Goal: Find specific page/section: Find specific page/section

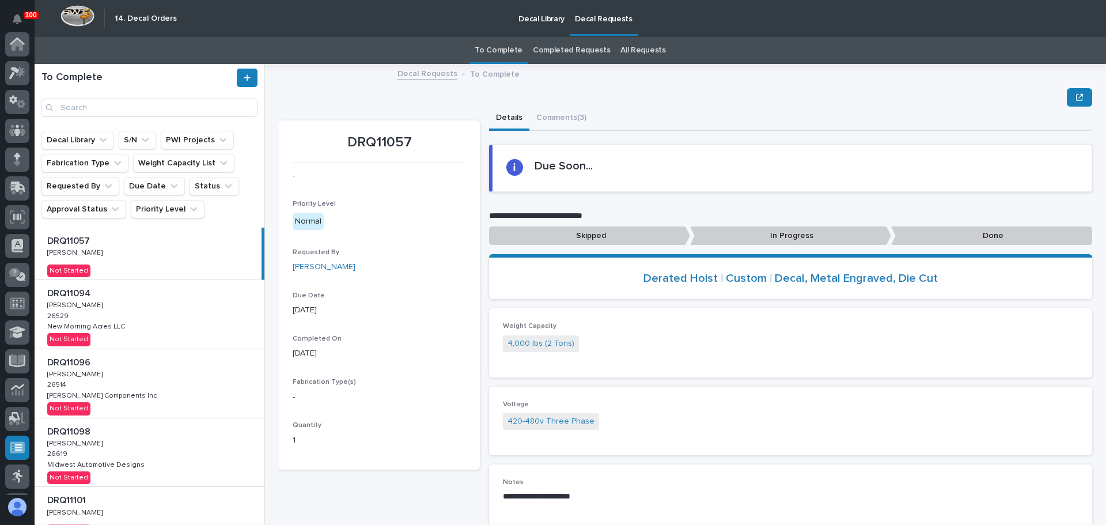
scroll to position [142, 0]
click at [635, 48] on link "All Requests" at bounding box center [642, 50] width 45 height 27
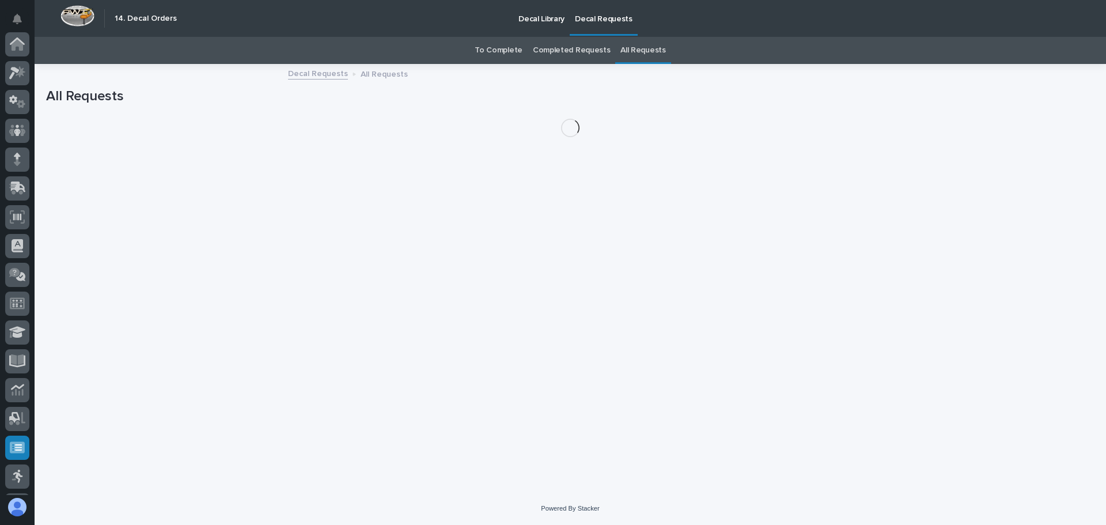
scroll to position [142, 0]
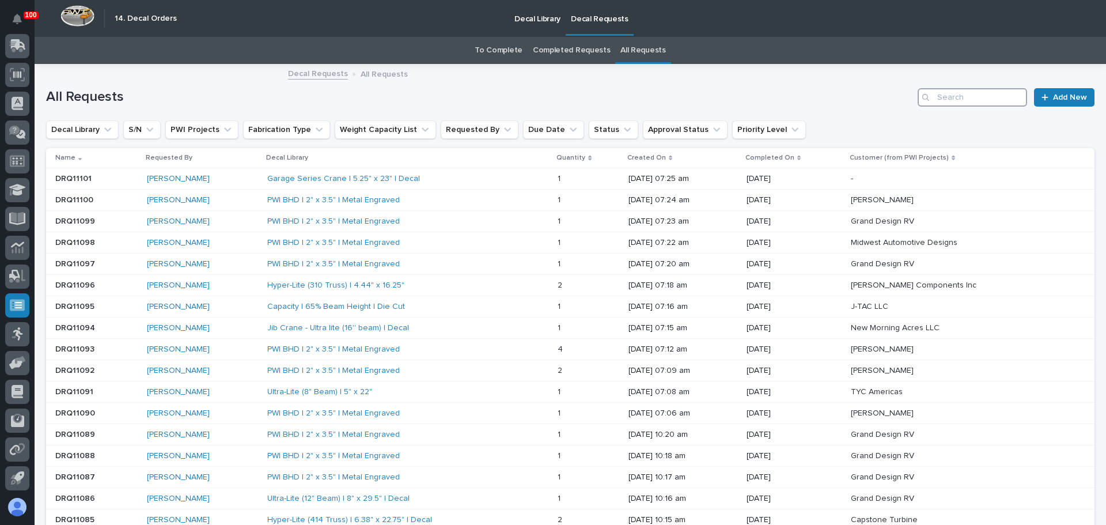
click at [960, 100] on input "Search" at bounding box center [971, 97] width 109 height 18
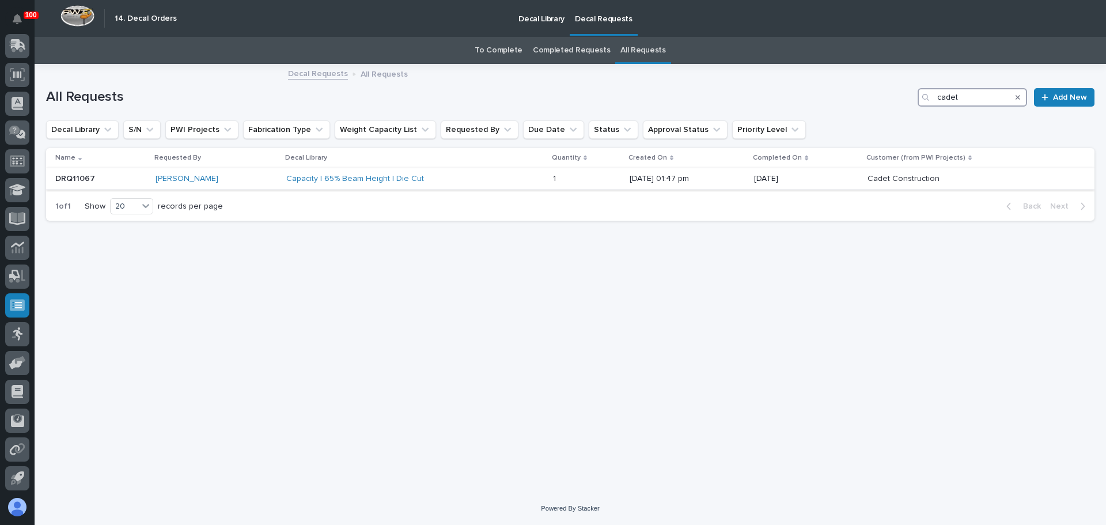
type input "cadet"
click at [458, 181] on div "Capacity | 65% Beam Height | Die Cut" at bounding box center [387, 179] width 202 height 10
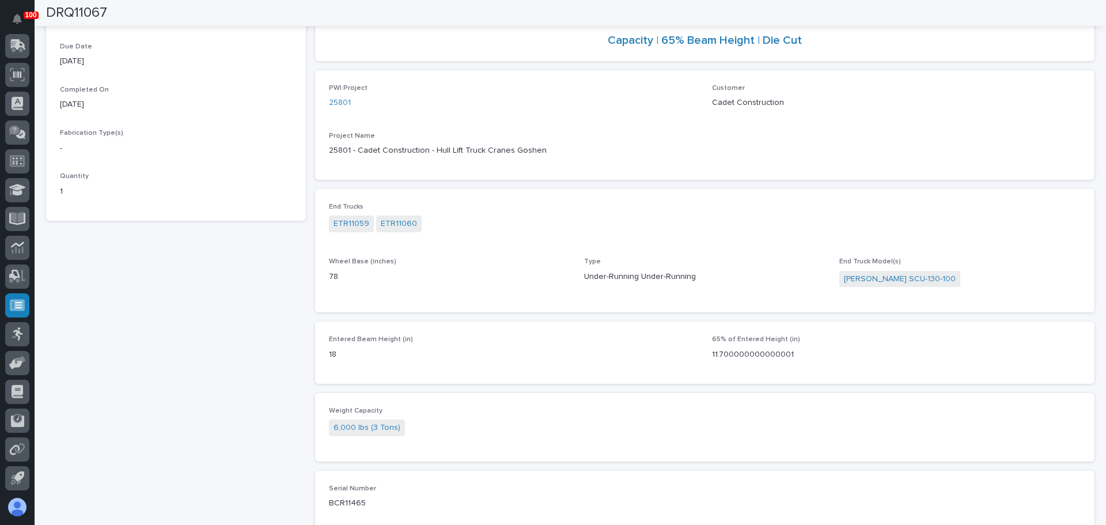
scroll to position [288, 0]
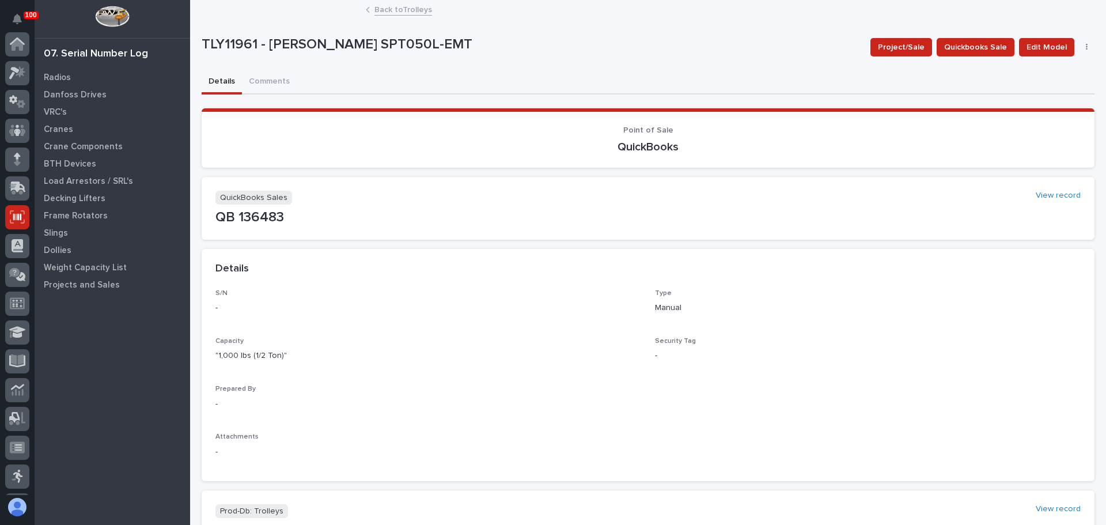
scroll to position [142, 0]
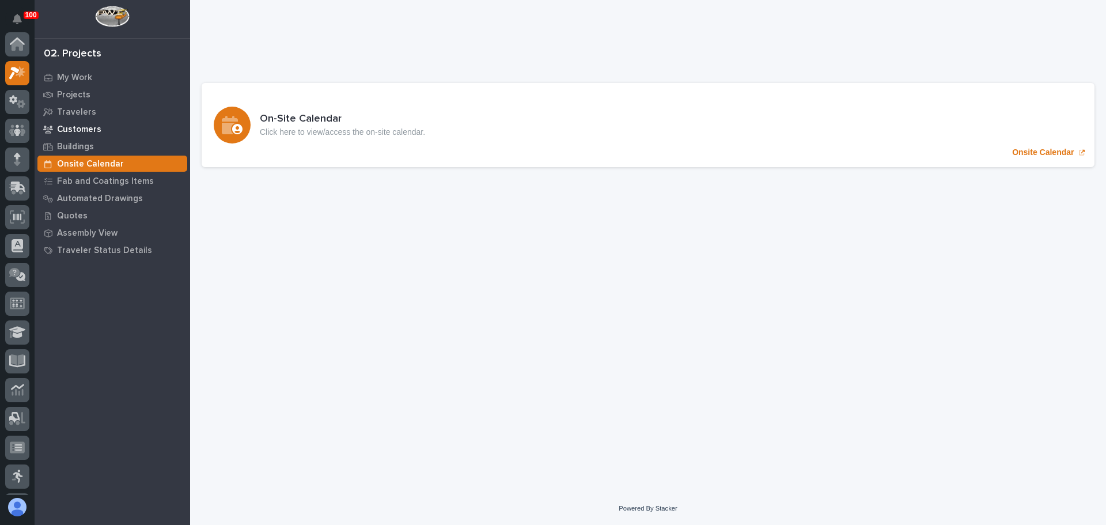
scroll to position [29, 0]
